Goal: Check status: Check status

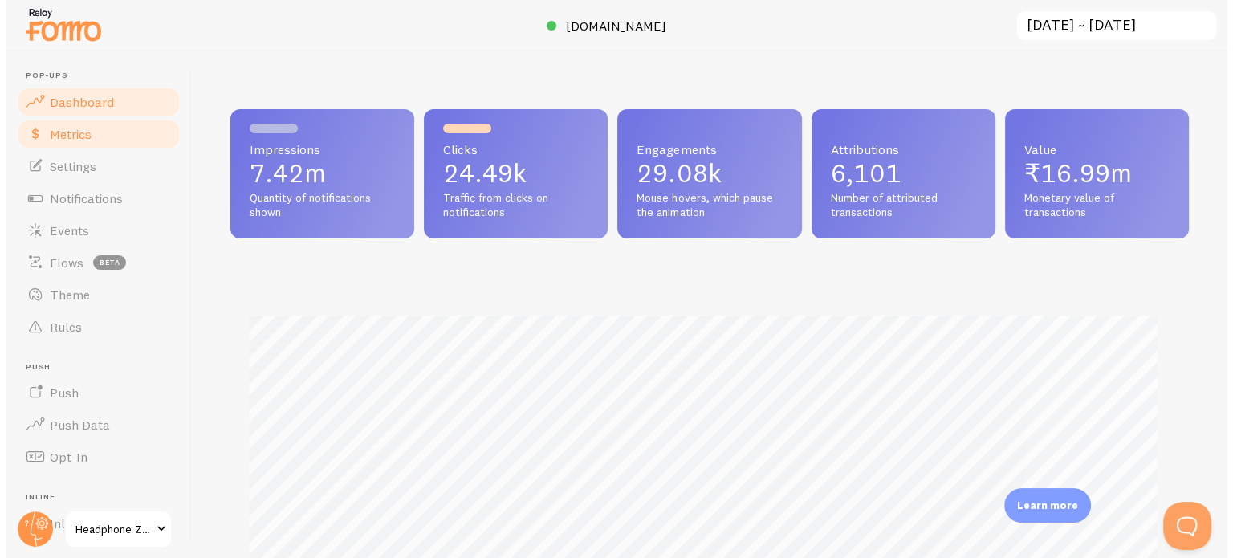
scroll to position [422, 958]
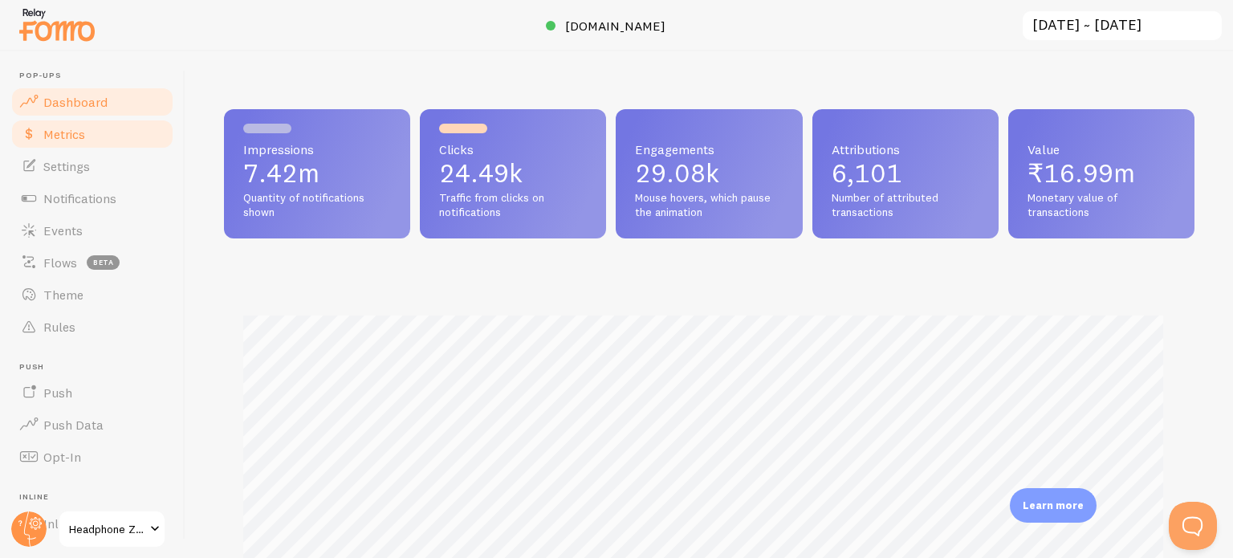
click at [108, 140] on link "Metrics" at bounding box center [92, 134] width 165 height 32
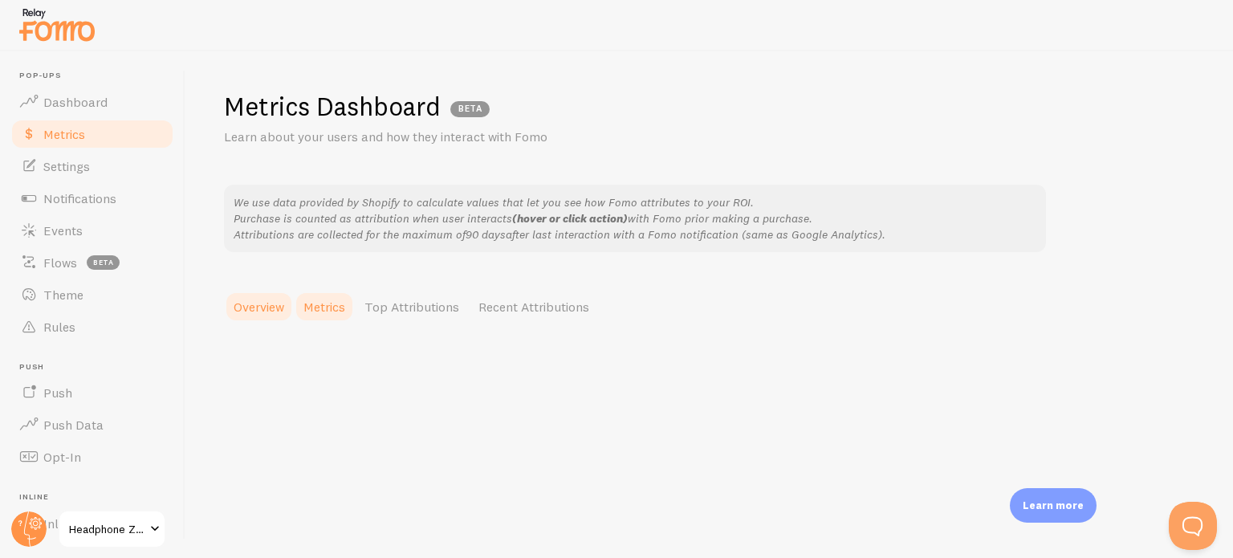
click at [332, 318] on link "Metrics" at bounding box center [324, 307] width 61 height 32
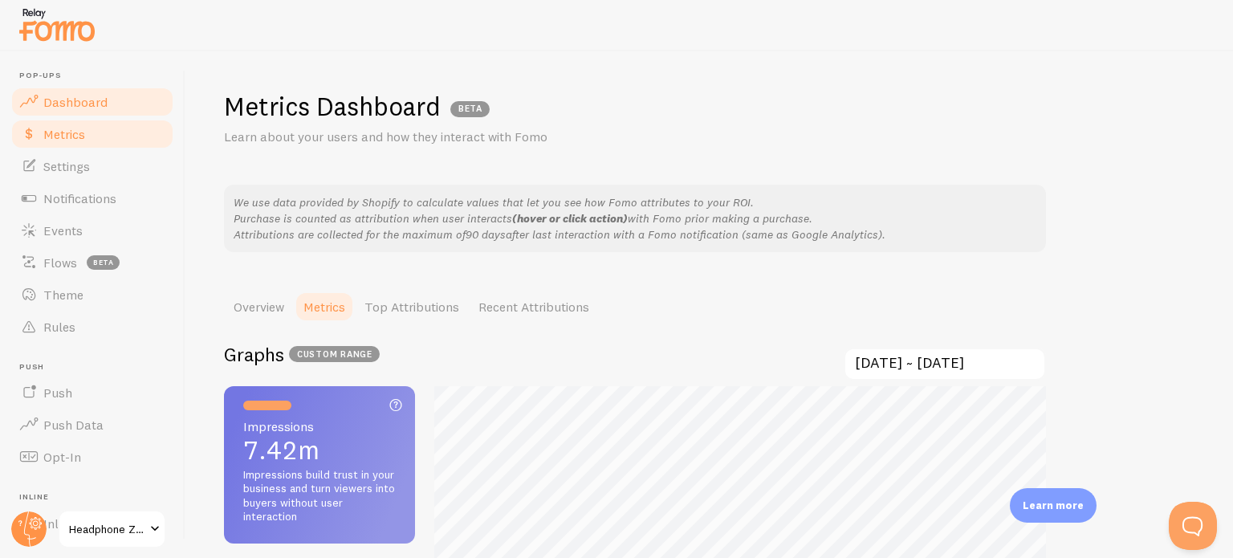
click at [85, 115] on link "Dashboard" at bounding box center [92, 102] width 165 height 32
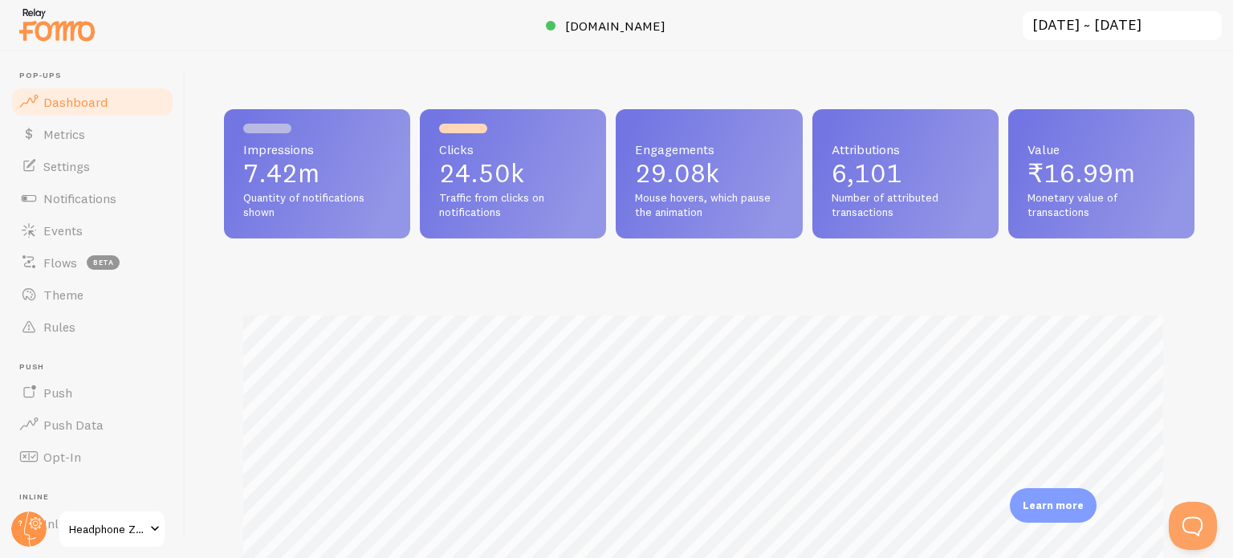
scroll to position [422, 958]
click at [1095, 22] on input "[DATE] ~ [DATE]" at bounding box center [1122, 26] width 202 height 33
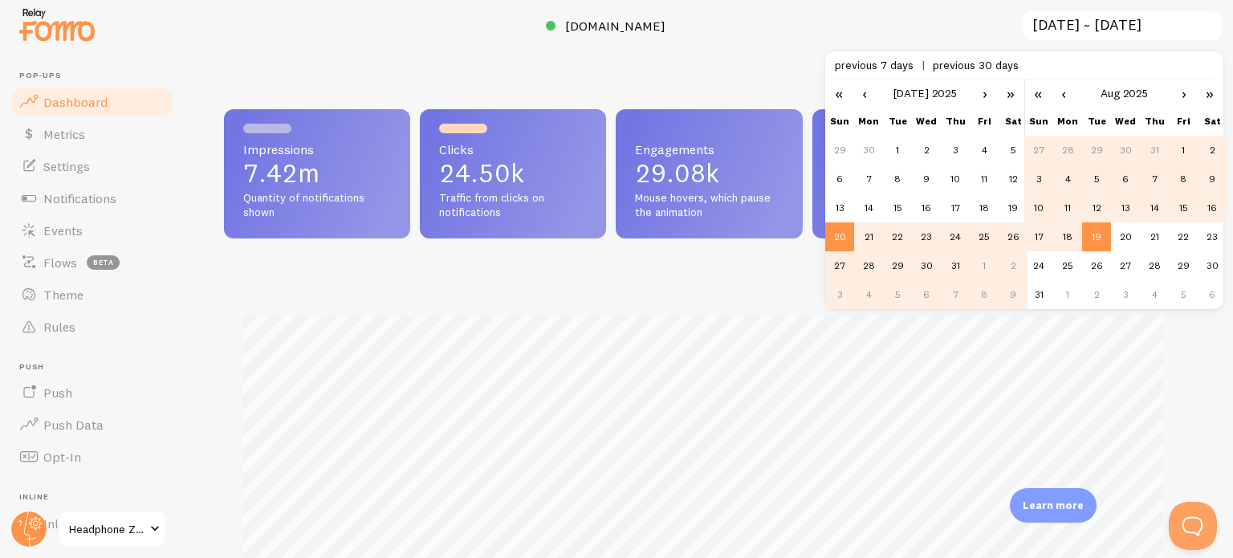
click at [1066, 205] on td "11" at bounding box center [1068, 208] width 29 height 29
click at [1032, 234] on td "17" at bounding box center [1039, 236] width 29 height 29
click at [1068, 211] on td "11" at bounding box center [1068, 208] width 29 height 29
click at [1039, 236] on td "17" at bounding box center [1039, 236] width 29 height 29
click at [848, 234] on td "20" at bounding box center [840, 236] width 29 height 29
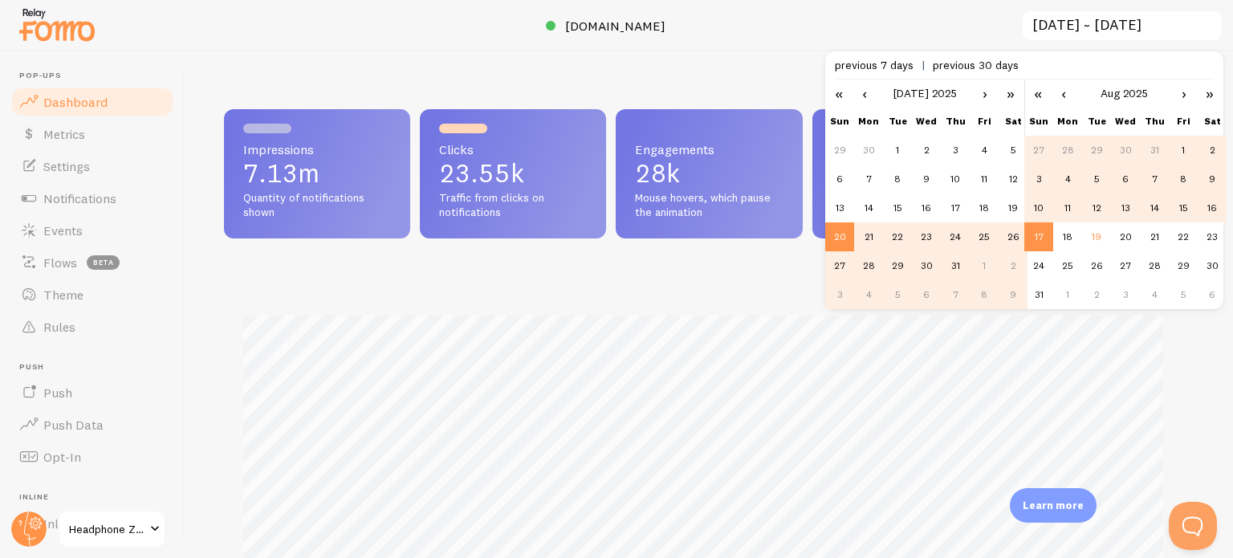
click at [1064, 204] on td "11" at bounding box center [1068, 208] width 29 height 29
click at [1010, 96] on link "»" at bounding box center [1010, 93] width 27 height 27
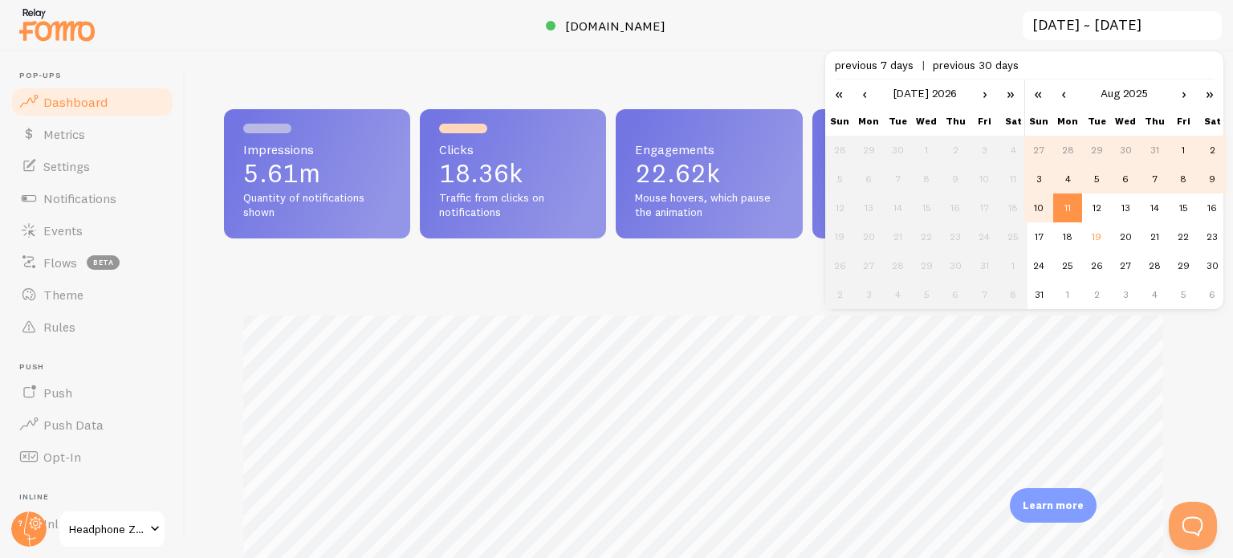
click at [834, 96] on link "«" at bounding box center [839, 93] width 27 height 27
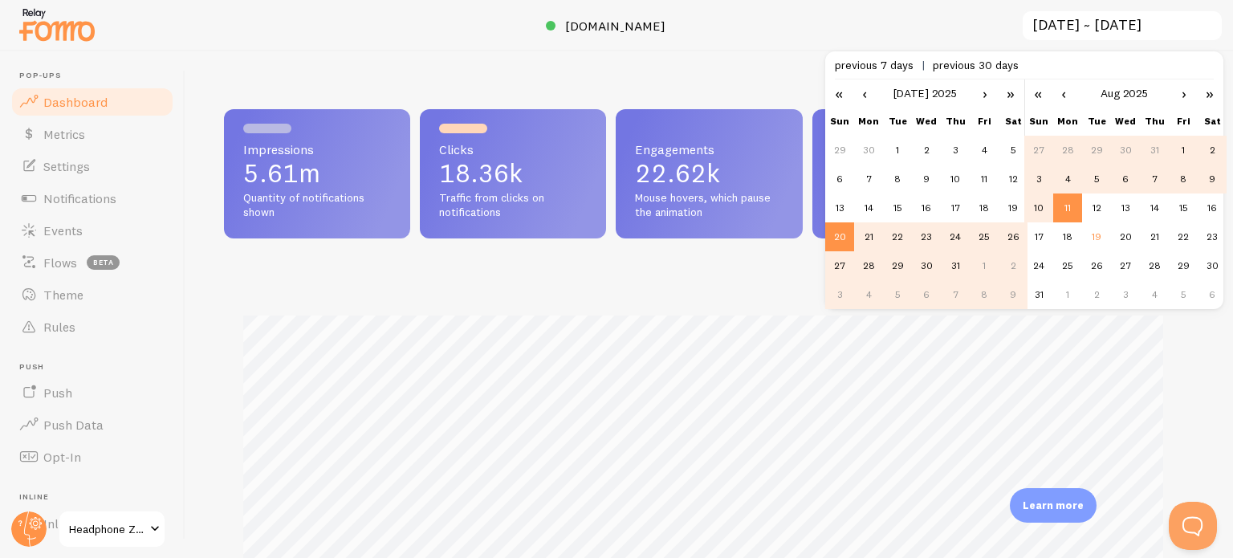
click at [983, 96] on link "›" at bounding box center [985, 93] width 24 height 27
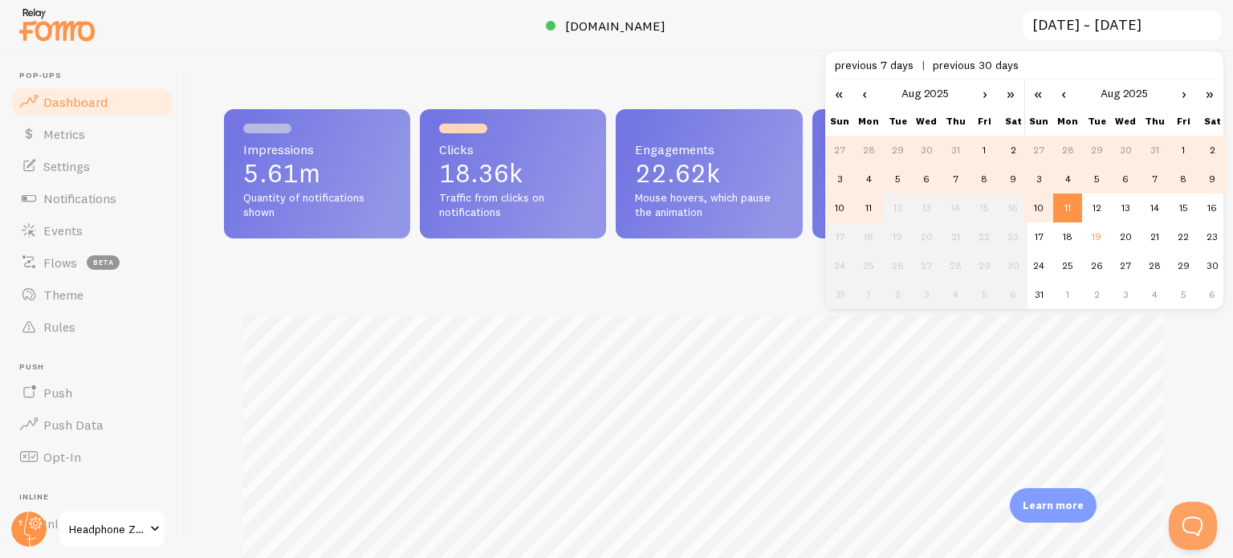
click at [871, 208] on td "11" at bounding box center [868, 208] width 29 height 29
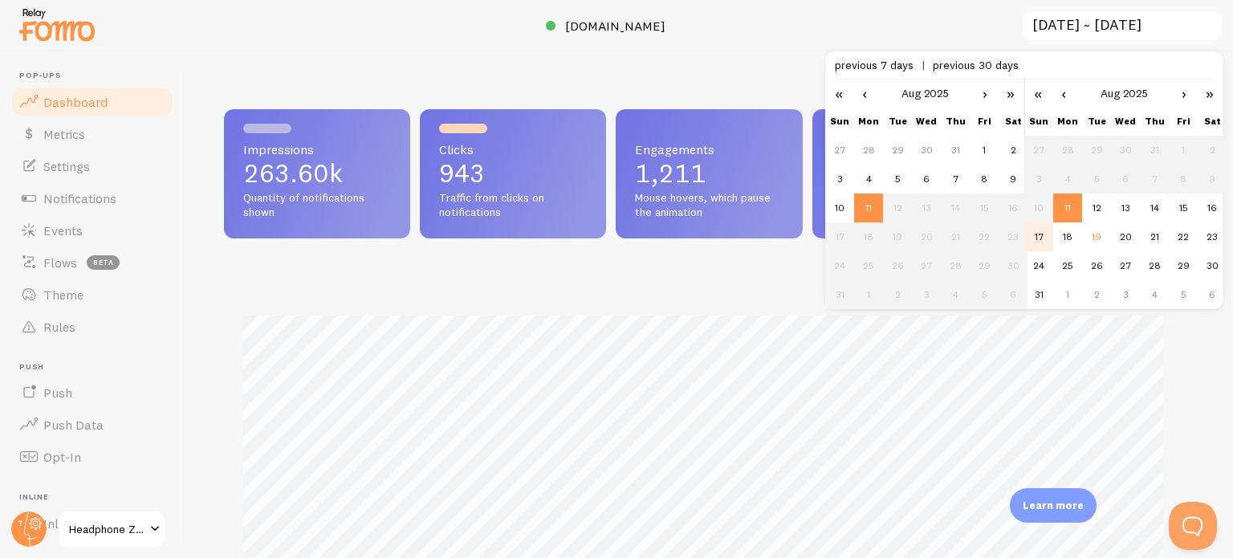
click at [1028, 239] on td "17" at bounding box center [1039, 236] width 29 height 29
type input "[DATE] ~ [DATE]"
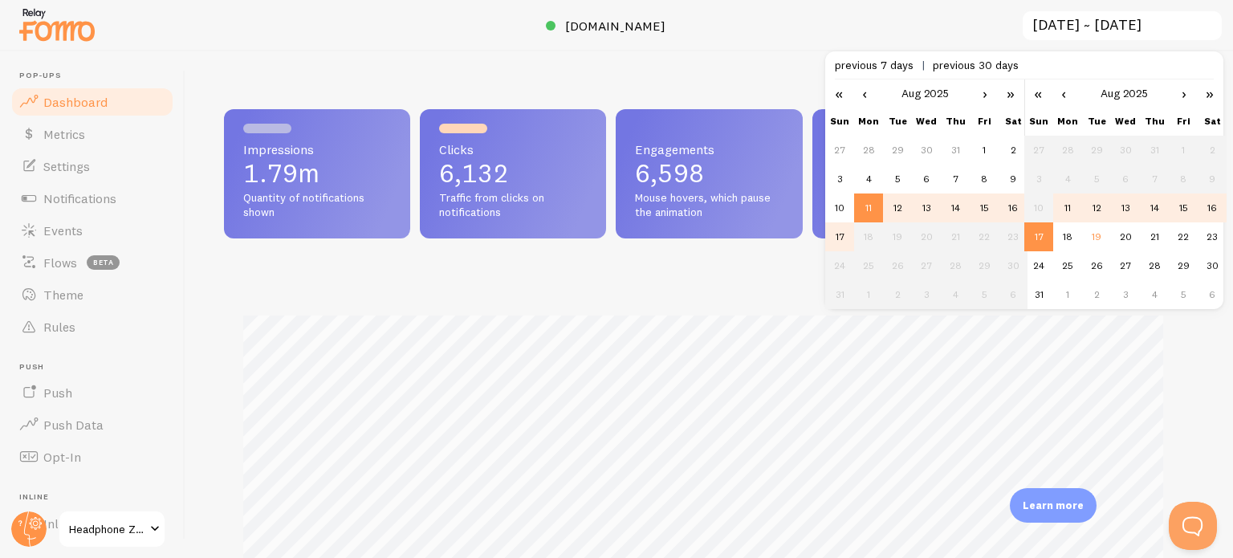
click at [553, 262] on div "Impressions 1.79m Quantity of notifications shown Clicks 6,132 Traffic from cli…" at bounding box center [709, 404] width 971 height 590
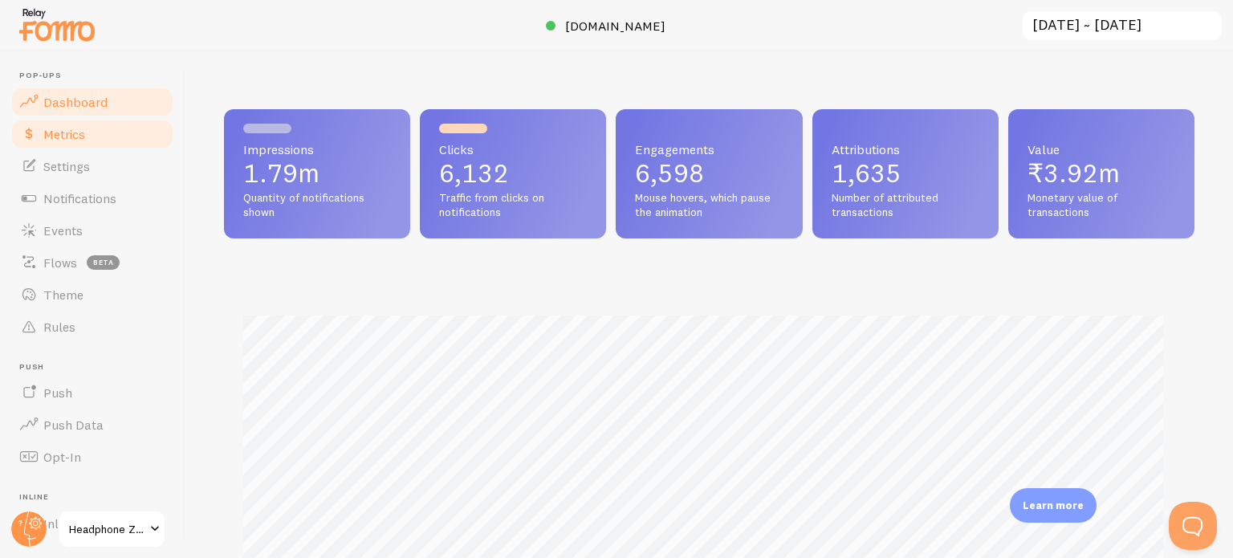
click at [86, 133] on link "Metrics" at bounding box center [92, 134] width 165 height 32
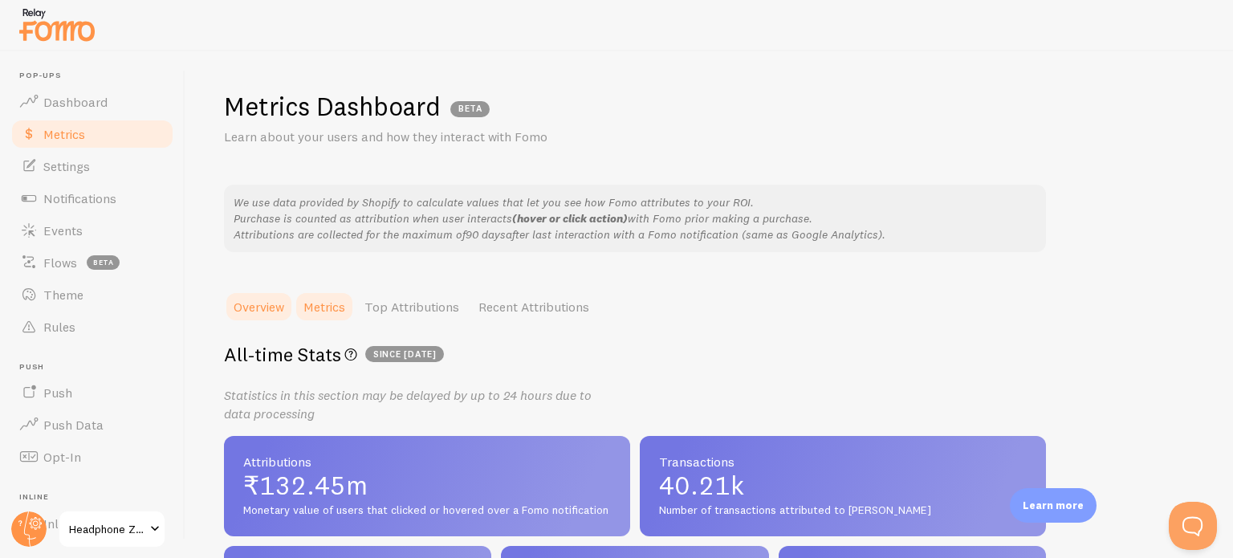
click at [310, 320] on link "Metrics" at bounding box center [324, 307] width 61 height 32
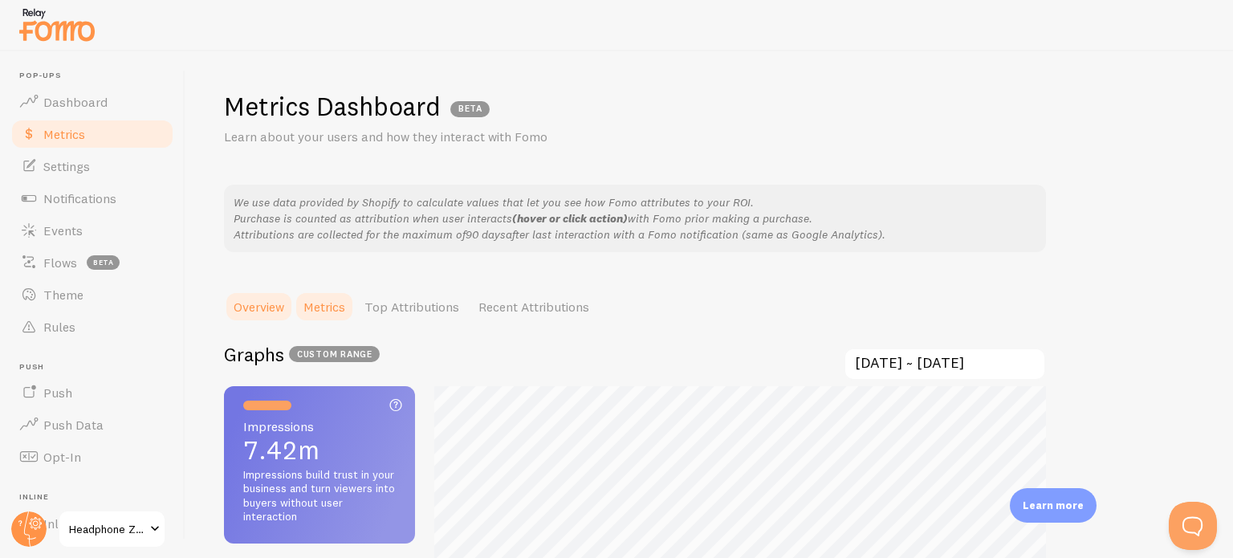
click at [267, 306] on link "Overview" at bounding box center [259, 307] width 70 height 32
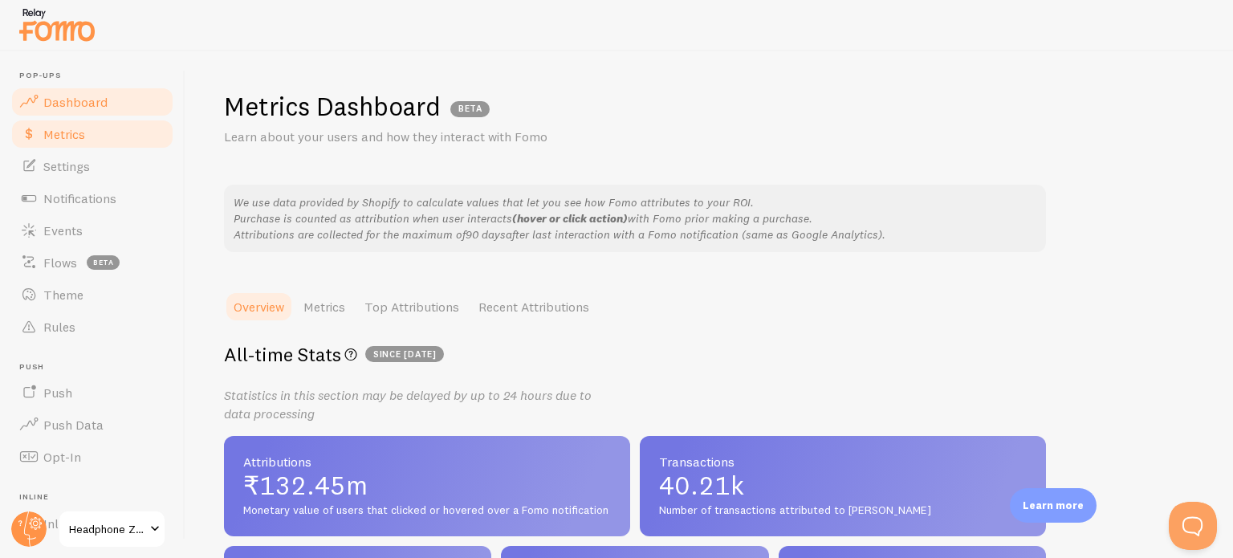
click at [86, 96] on span "Dashboard" at bounding box center [75, 102] width 64 height 16
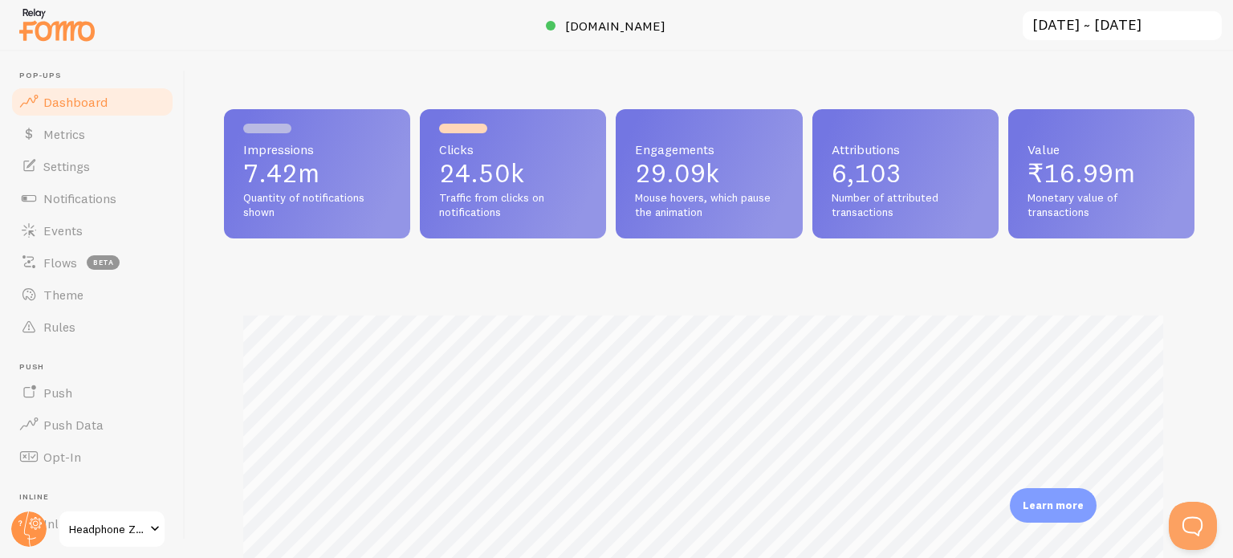
scroll to position [422, 958]
click at [1054, 29] on input "[DATE] ~ [DATE]" at bounding box center [1122, 26] width 202 height 33
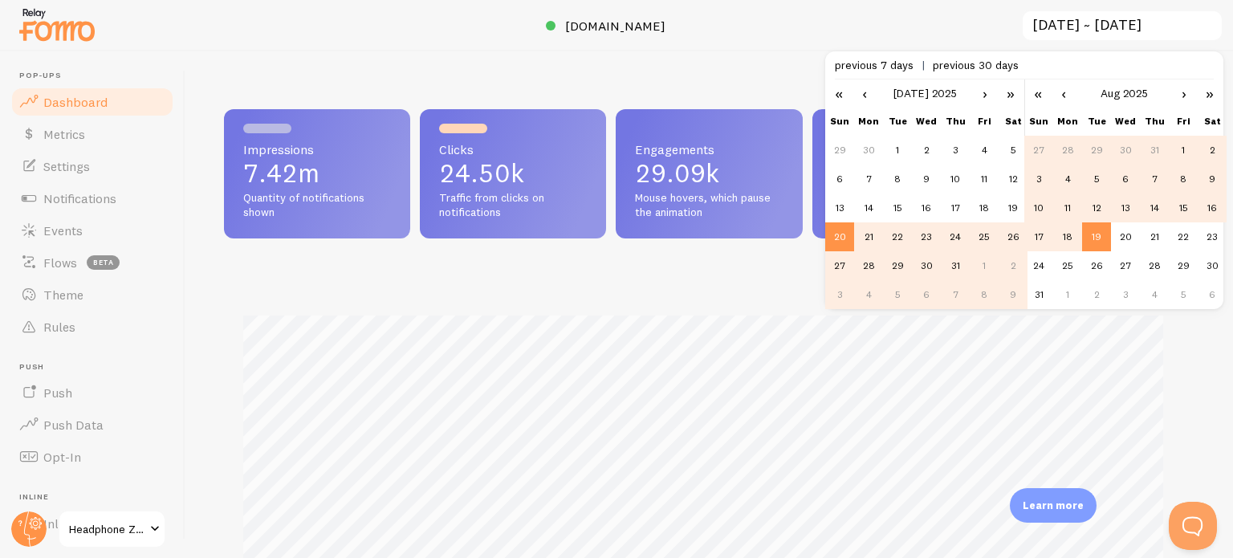
click at [979, 88] on link "›" at bounding box center [985, 93] width 24 height 27
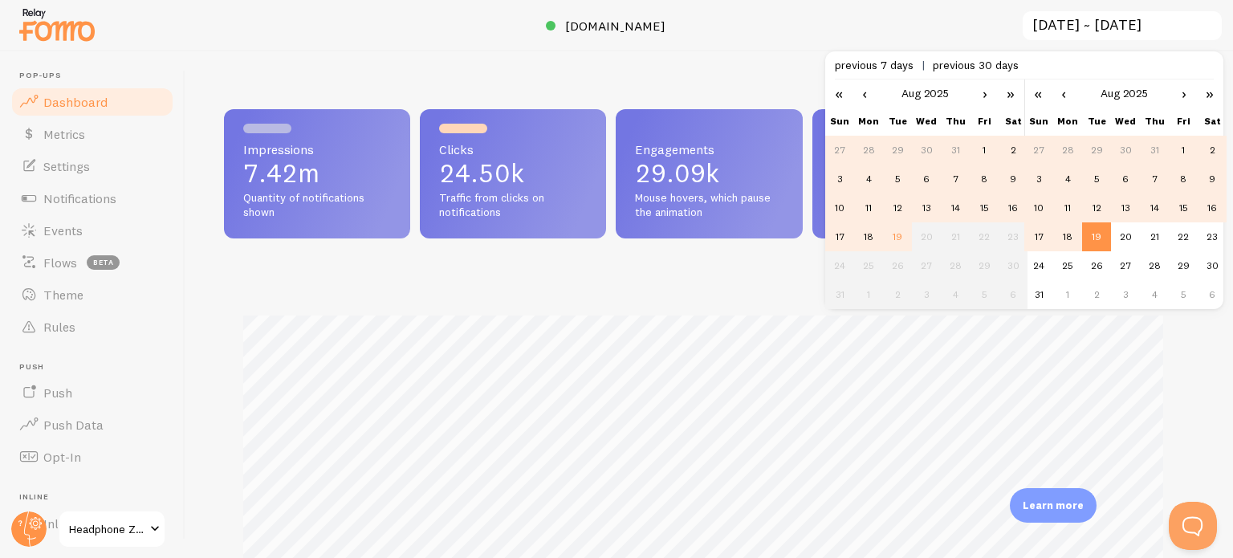
click at [867, 205] on td "11" at bounding box center [868, 208] width 29 height 29
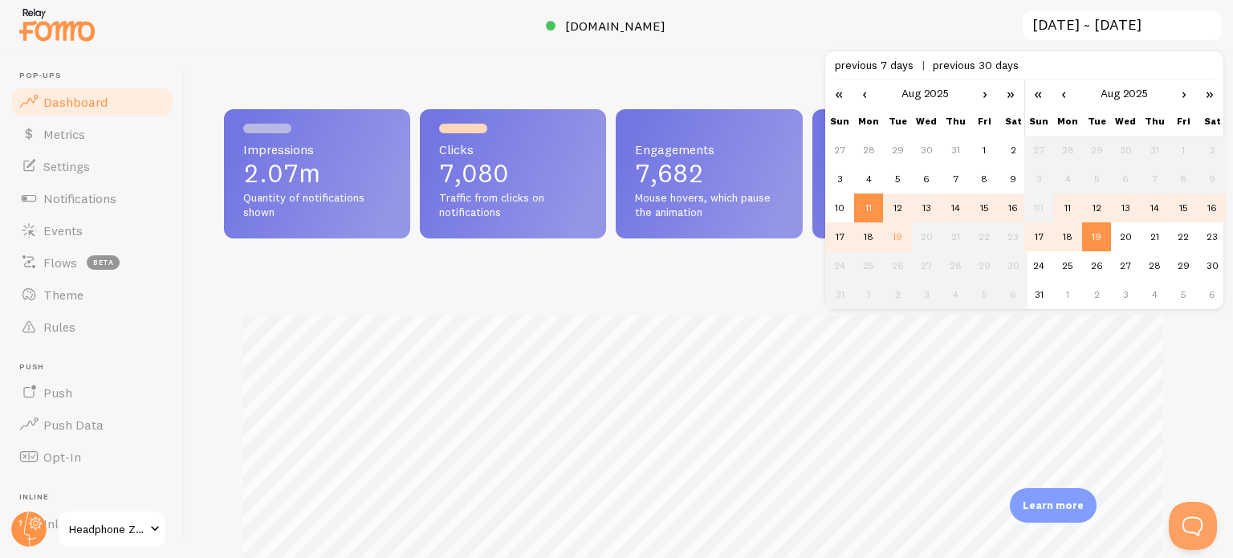
click at [1031, 234] on td "17" at bounding box center [1039, 236] width 29 height 29
type input "[DATE] ~ [DATE]"
click at [702, 273] on div "Impressions 1.79m Quantity of notifications shown Clicks 6,132 Traffic from cli…" at bounding box center [709, 404] width 971 height 590
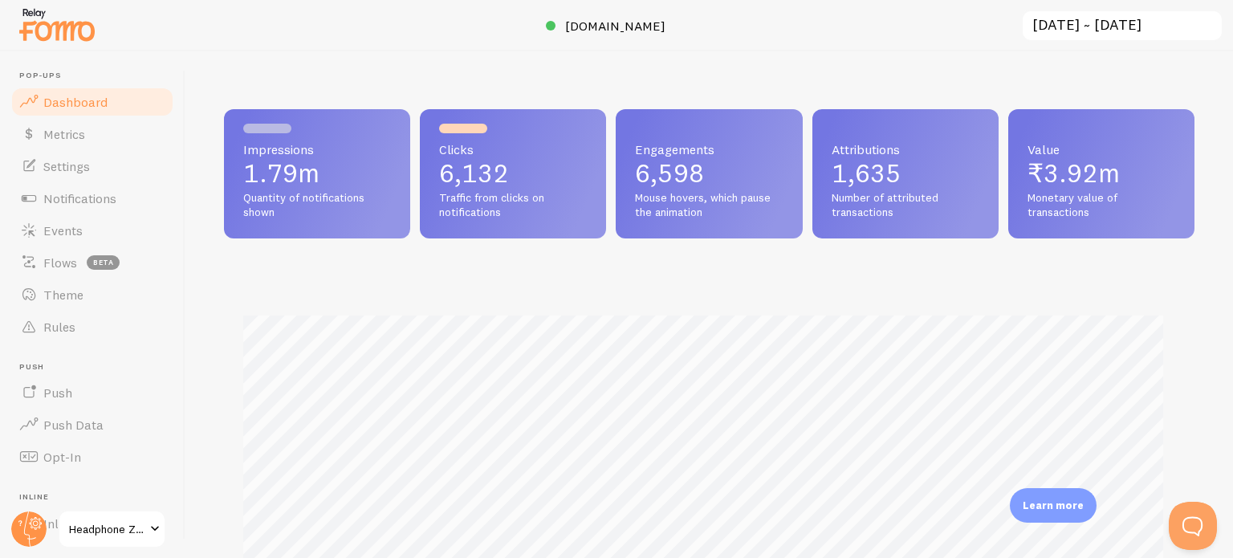
click at [480, 174] on p "6,132" at bounding box center [513, 174] width 148 height 26
copy p "6,132"
drag, startPoint x: 323, startPoint y: 173, endPoint x: 242, endPoint y: 171, distance: 81.1
click at [242, 171] on div "Impressions 1.79m Quantity of notifications shown" at bounding box center [317, 173] width 186 height 129
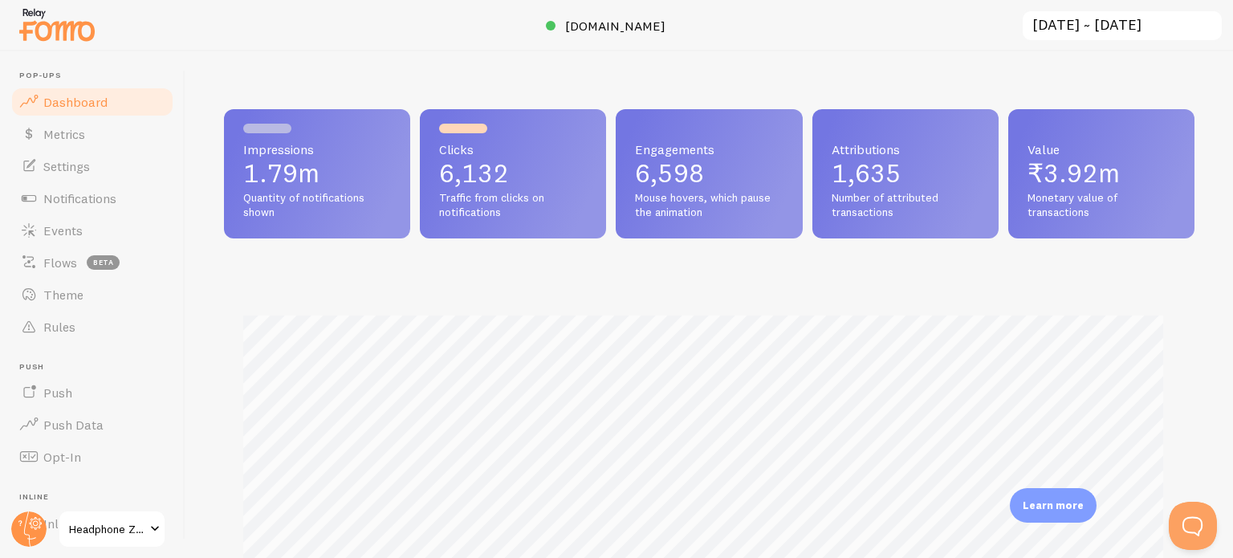
copy p "1.79m"
